Goal: Task Accomplishment & Management: Manage account settings

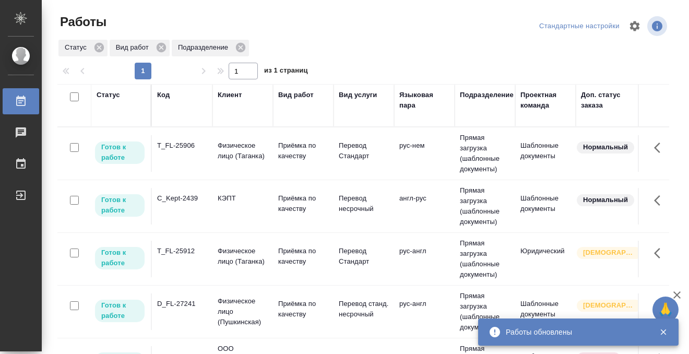
click at [190, 149] on div "T_FL-25906" at bounding box center [182, 145] width 50 height 10
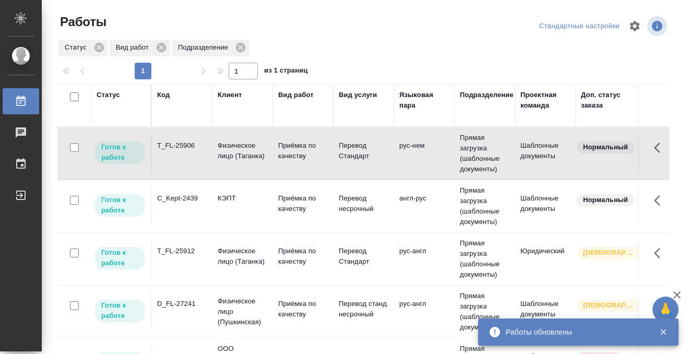
click at [190, 149] on div "T_FL-25906" at bounding box center [182, 145] width 50 height 10
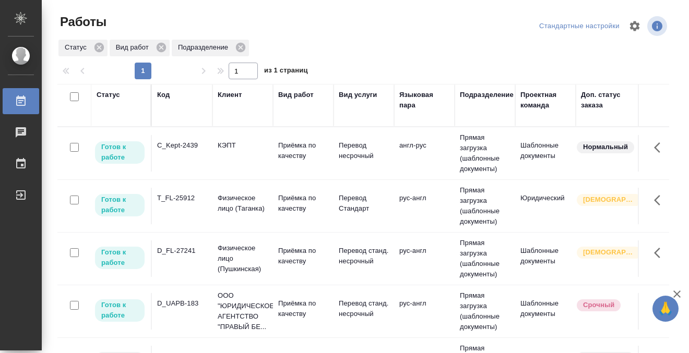
click at [175, 170] on td "C_Kept-2439" at bounding box center [182, 153] width 61 height 37
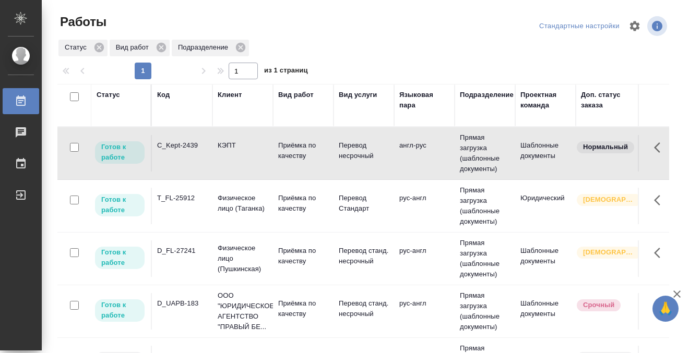
click at [175, 170] on td "C_Kept-2439" at bounding box center [182, 153] width 61 height 37
click at [115, 92] on div "Статус" at bounding box center [108, 95] width 23 height 10
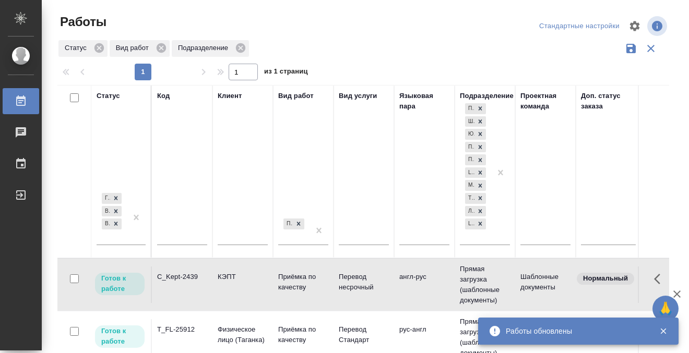
click at [116, 233] on div "Готов к работе В работе В ожидании" at bounding box center [112, 218] width 30 height 54
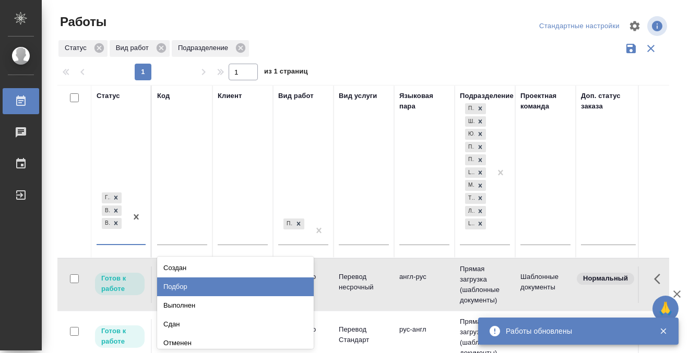
click at [173, 278] on div "Подбор" at bounding box center [235, 287] width 157 height 19
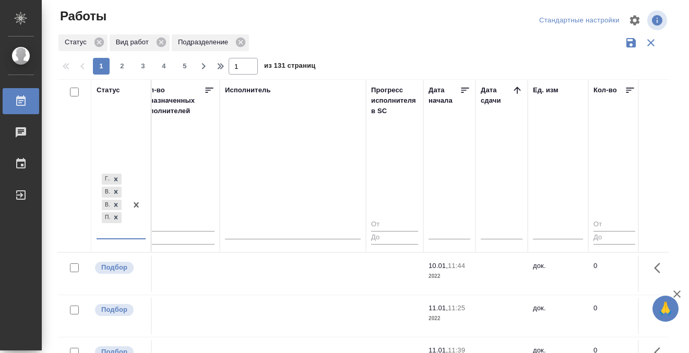
scroll to position [0, 663]
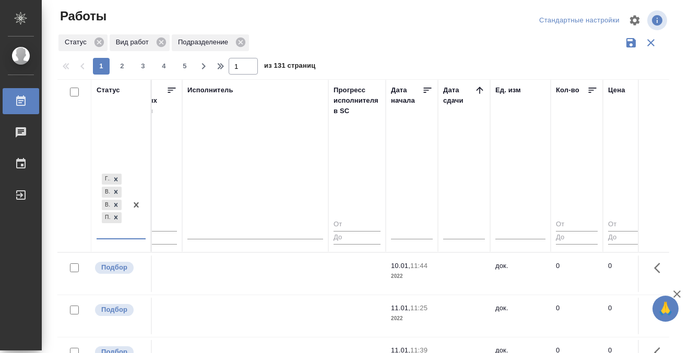
click at [480, 91] on icon at bounding box center [479, 90] width 10 height 10
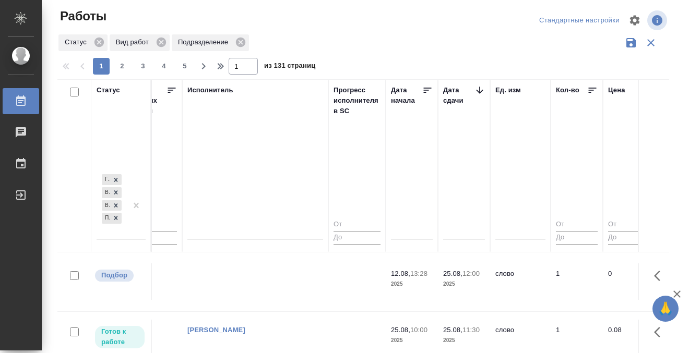
scroll to position [474, 663]
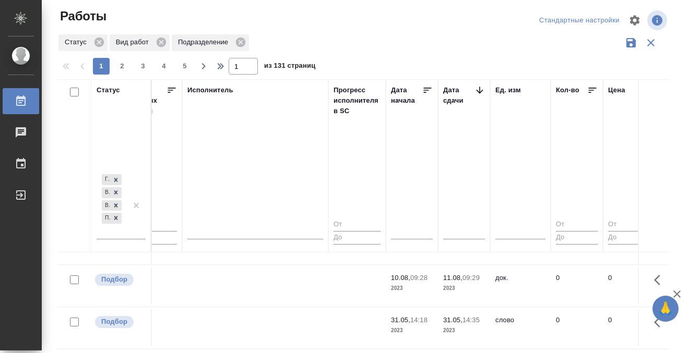
scroll to position [739, 663]
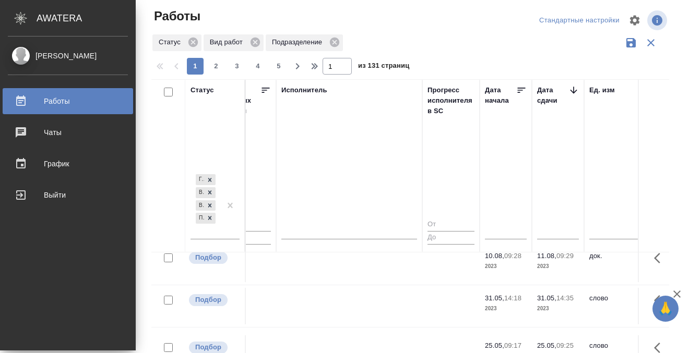
click at [27, 105] on icon at bounding box center [21, 101] width 13 height 13
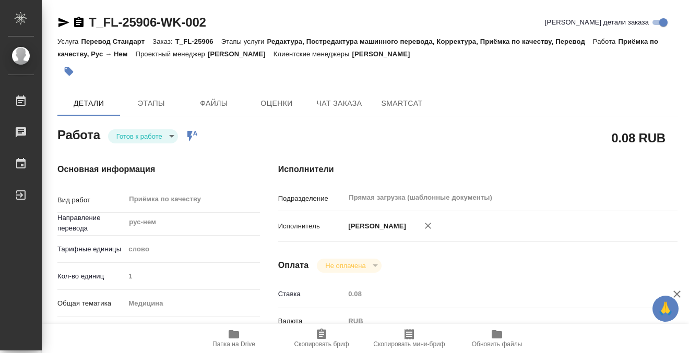
scroll to position [519, 0]
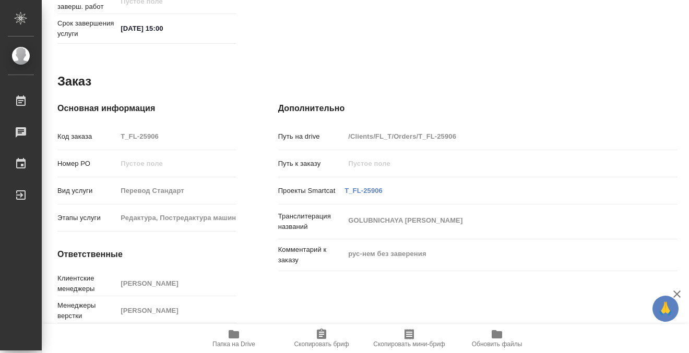
click at [232, 329] on icon "button" at bounding box center [233, 334] width 13 height 13
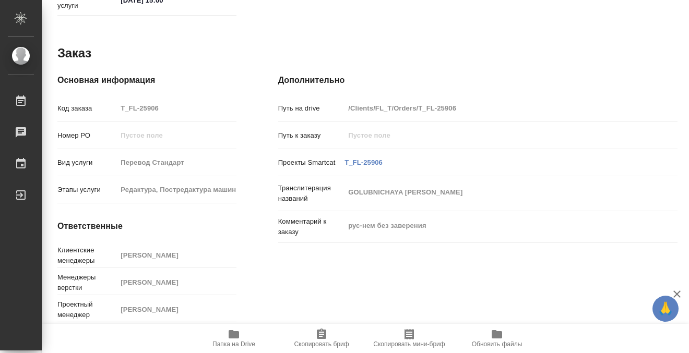
scroll to position [0, 0]
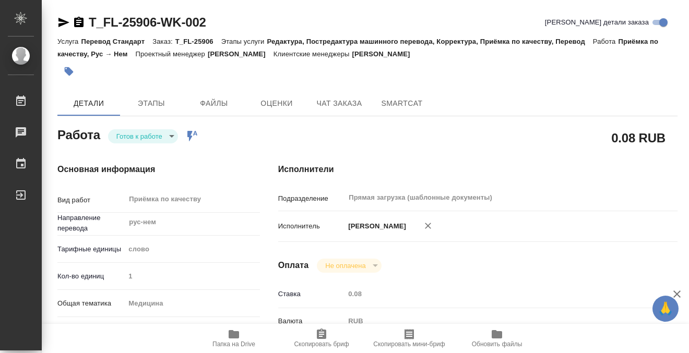
click at [71, 69] on icon "button" at bounding box center [69, 71] width 10 height 10
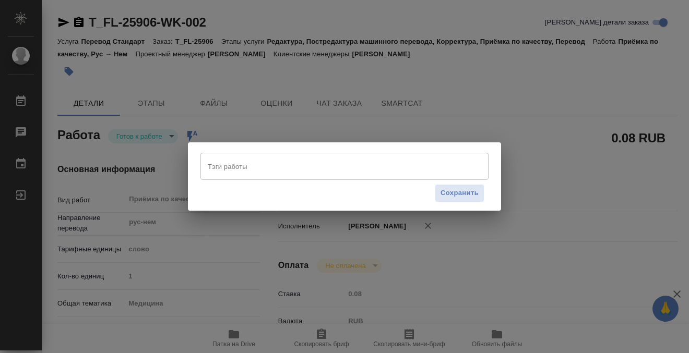
click at [304, 172] on input "Тэги работы" at bounding box center [334, 167] width 259 height 18
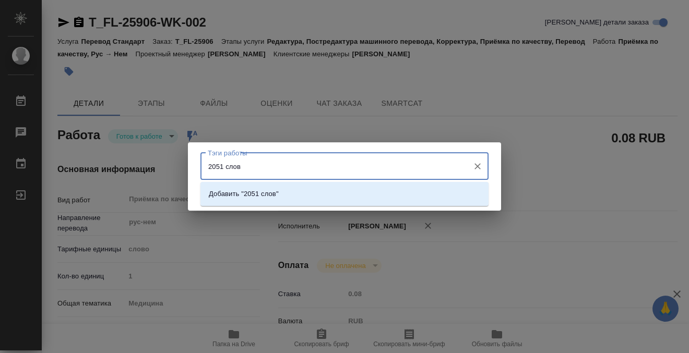
type input "2051 слово"
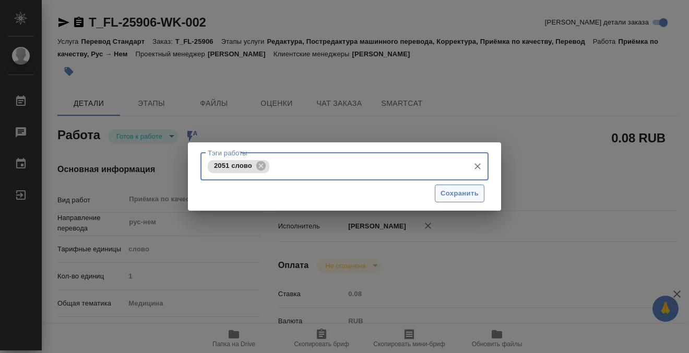
click at [470, 191] on span "Сохранить" at bounding box center [459, 194] width 38 height 12
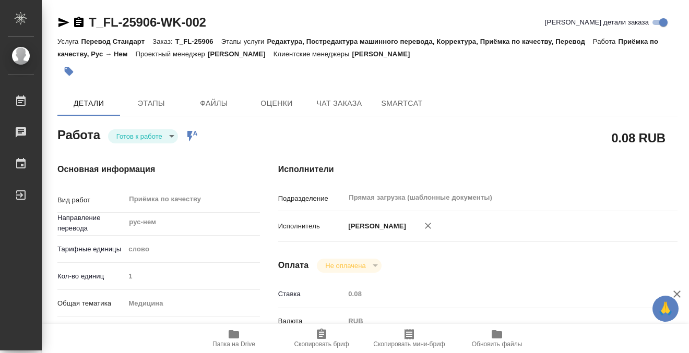
type input "readyForWork"
type input "рус-нем"
type input "5a8b1489cc6b4906c91bfd90"
type input "1"
type input "med"
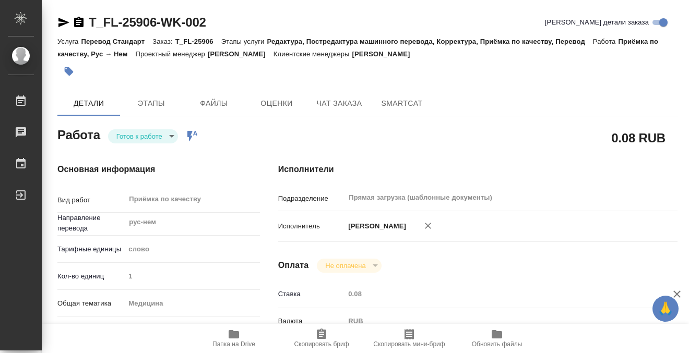
type input "5a8b8b956a9677013d343e74"
type input "18.08.2025 15:20"
type input "22.08.2025 15:00"
type input "Прямая загрузка (шаблонные документы)"
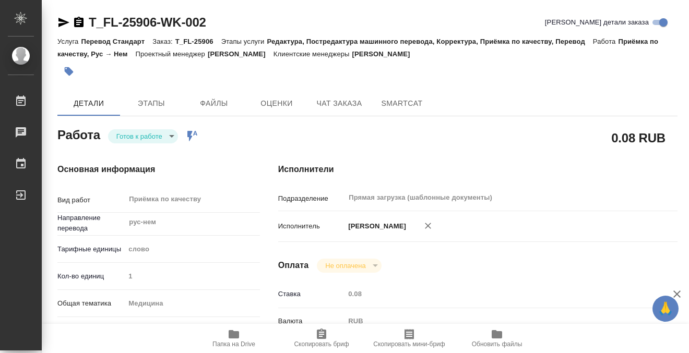
type input "notPayed"
type input "0.08"
type input "RUB"
type input "[PERSON_NAME]"
type input "T_FL-25906"
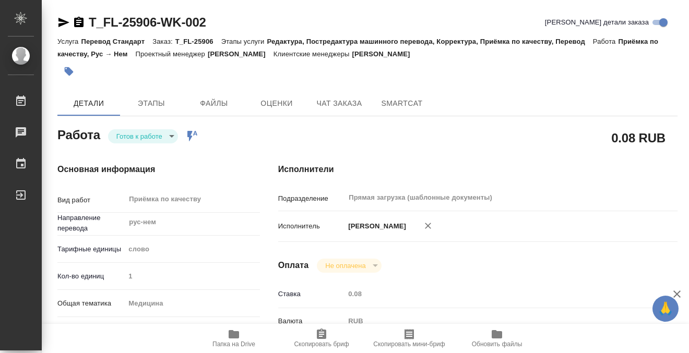
type input "Перевод Стандарт"
type input "Редактура, Постредактура машинного перевода, Корректура, Приёмка по качеству, П…"
type input "[PERSON_NAME]"
type input "/Clients/FL_T/Orders/T_FL-25906"
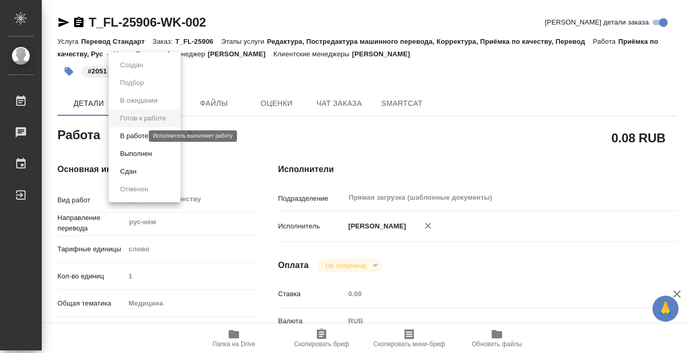
click at [128, 137] on body "🙏 .cls-1 fill:#fff; AWATERA Kobzeva Elizaveta Работы 0 Чаты График Выйти T_FL-2…" at bounding box center [344, 176] width 689 height 353
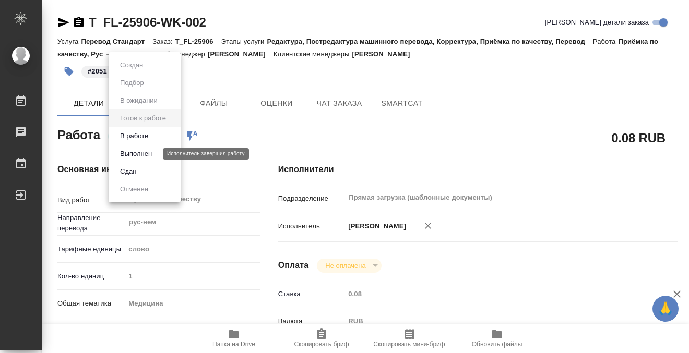
click at [131, 153] on button "Выполнен" at bounding box center [136, 153] width 38 height 11
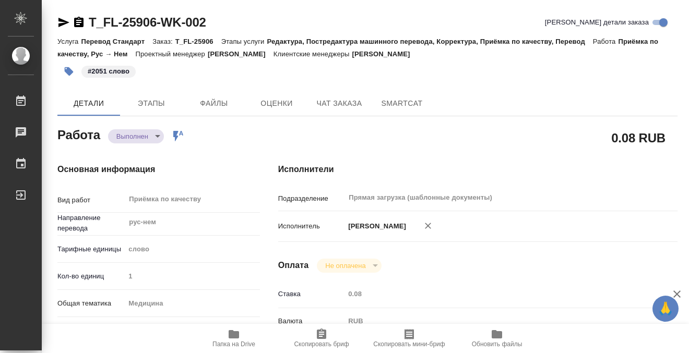
type textarea "x"
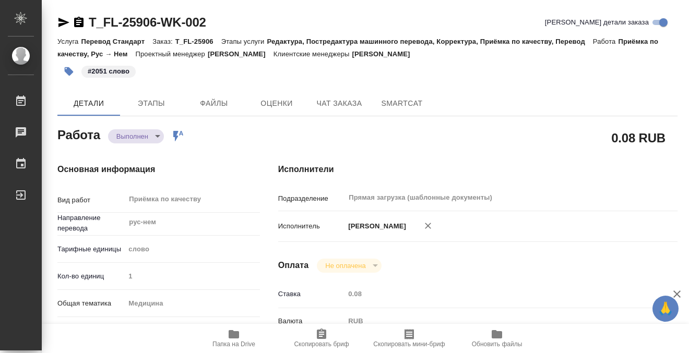
type textarea "x"
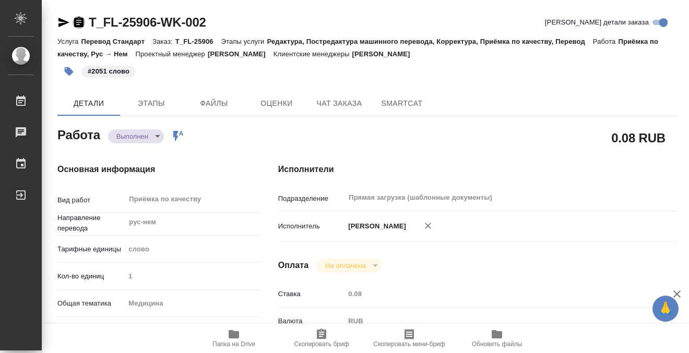
click at [81, 19] on icon "button" at bounding box center [78, 22] width 9 height 10
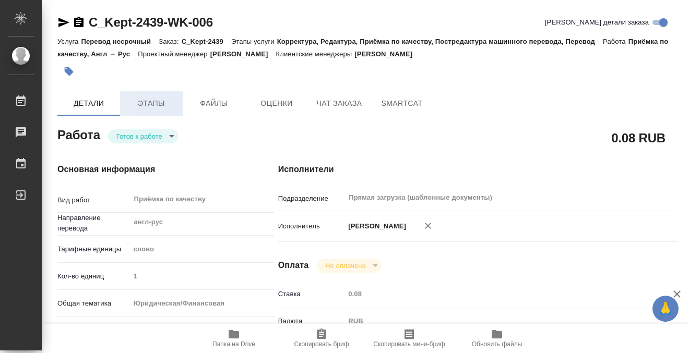
click at [166, 100] on span "Этапы" at bounding box center [151, 103] width 50 height 13
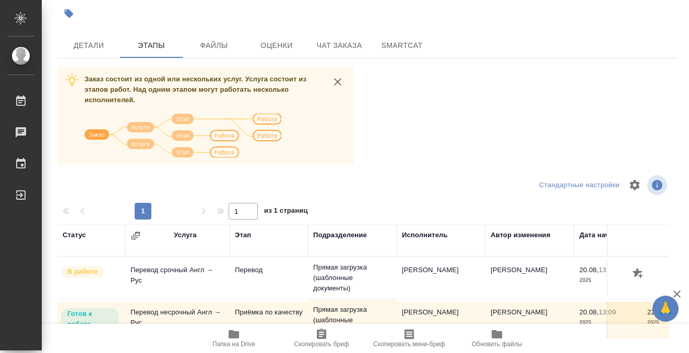
scroll to position [190, 0]
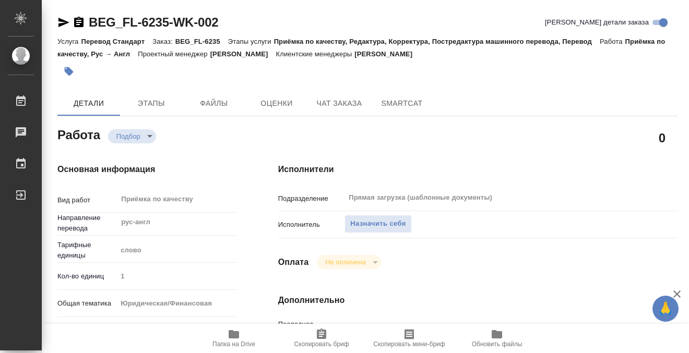
click at [388, 222] on span "Назначить себя" at bounding box center [377, 224] width 55 height 12
